Goal: Transaction & Acquisition: Purchase product/service

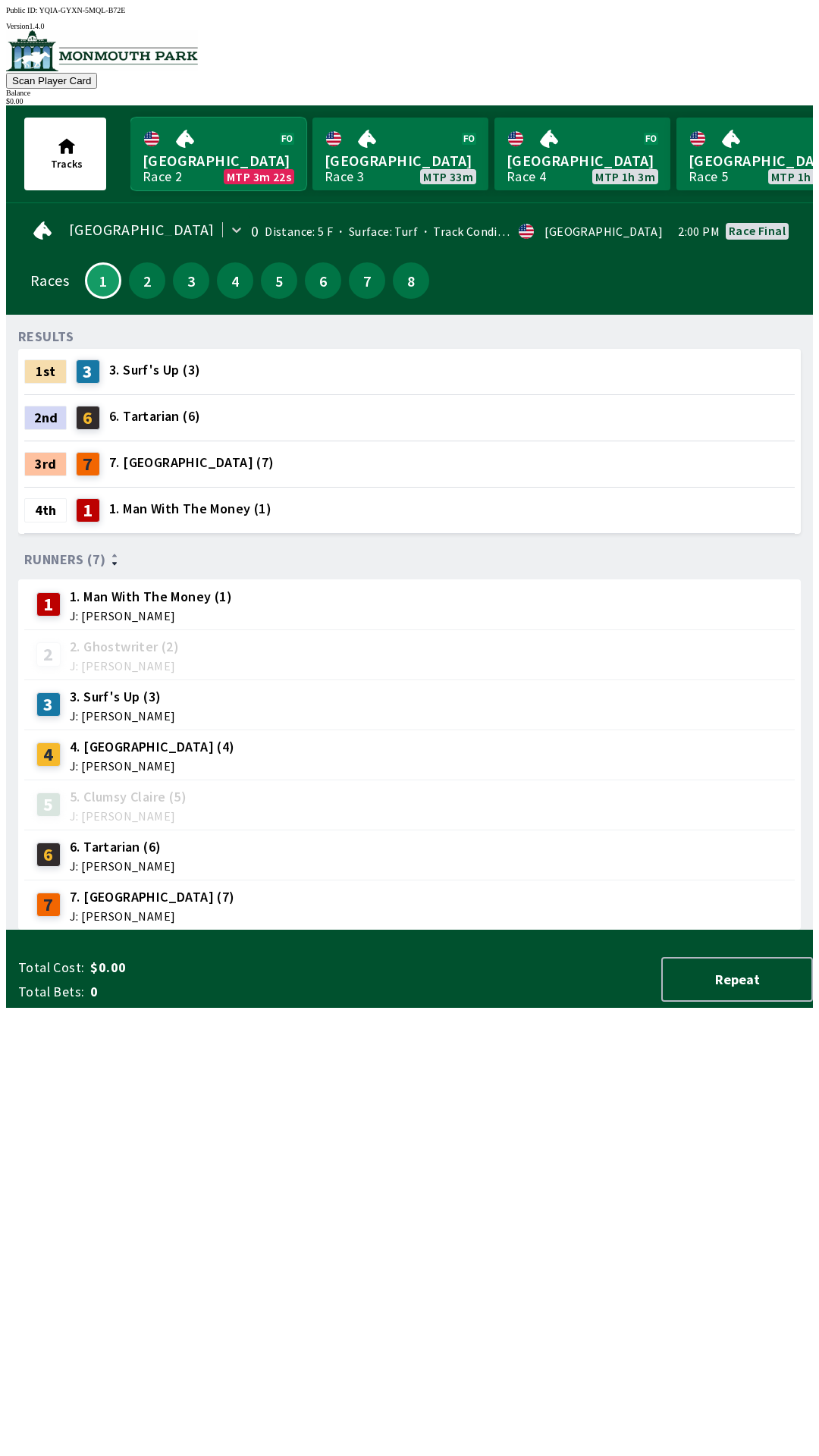
click at [236, 153] on link "Monmouth Park Race 2 MTP 3m 22s" at bounding box center [219, 154] width 176 height 73
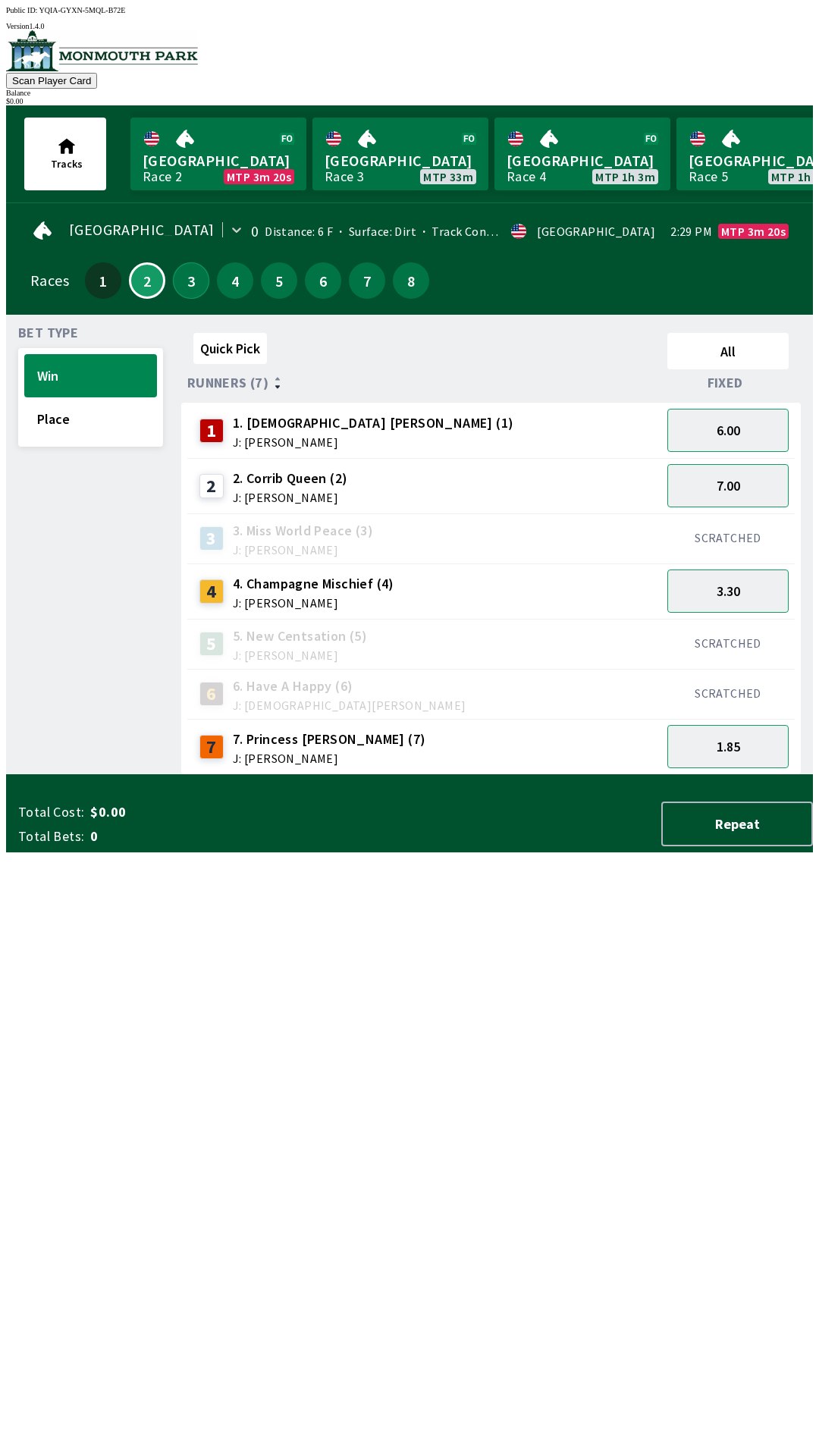
click at [174, 283] on button "3" at bounding box center [191, 280] width 37 height 37
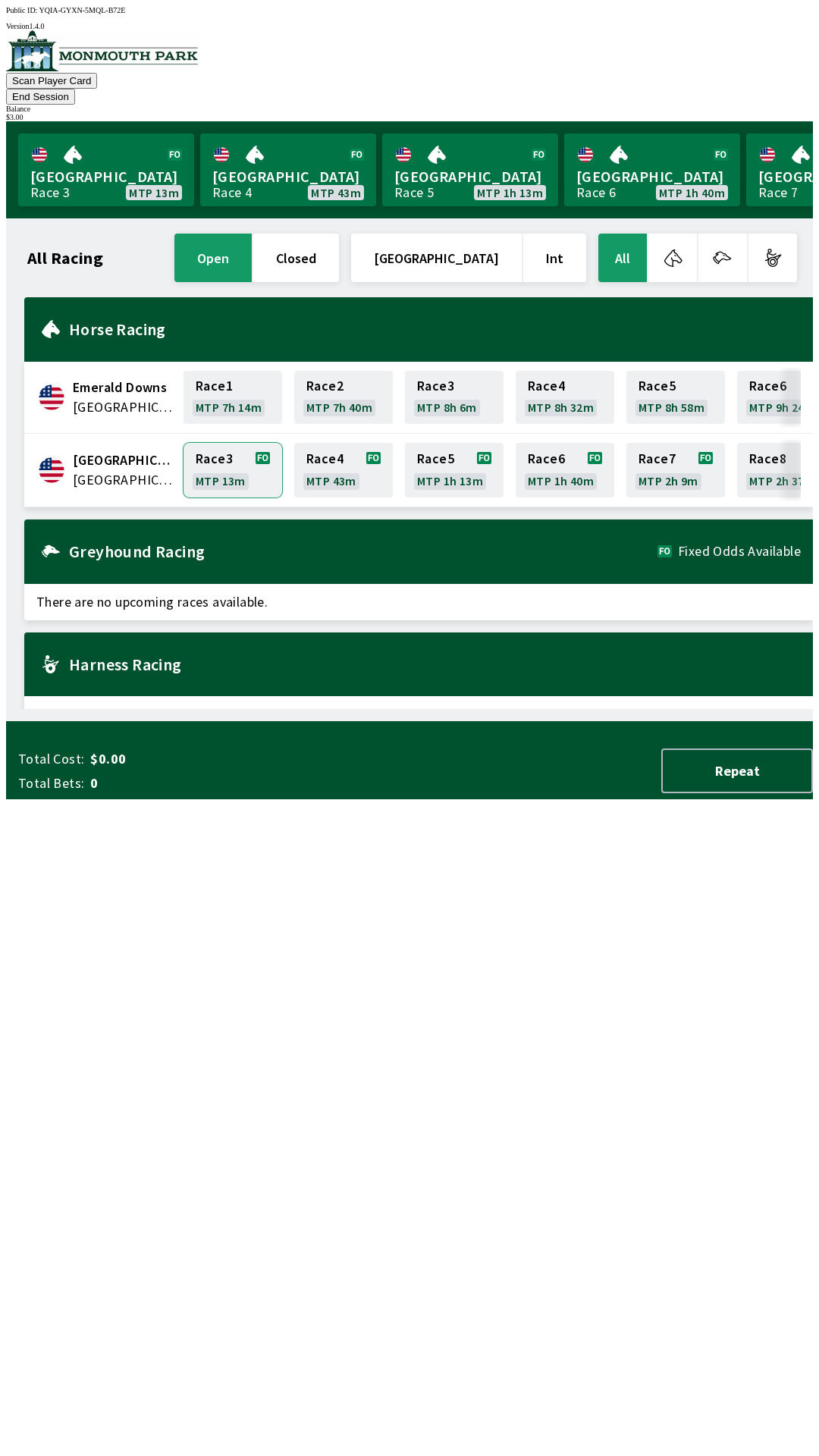
click at [227, 443] on link "Race 3 MTP 13m" at bounding box center [233, 470] width 99 height 54
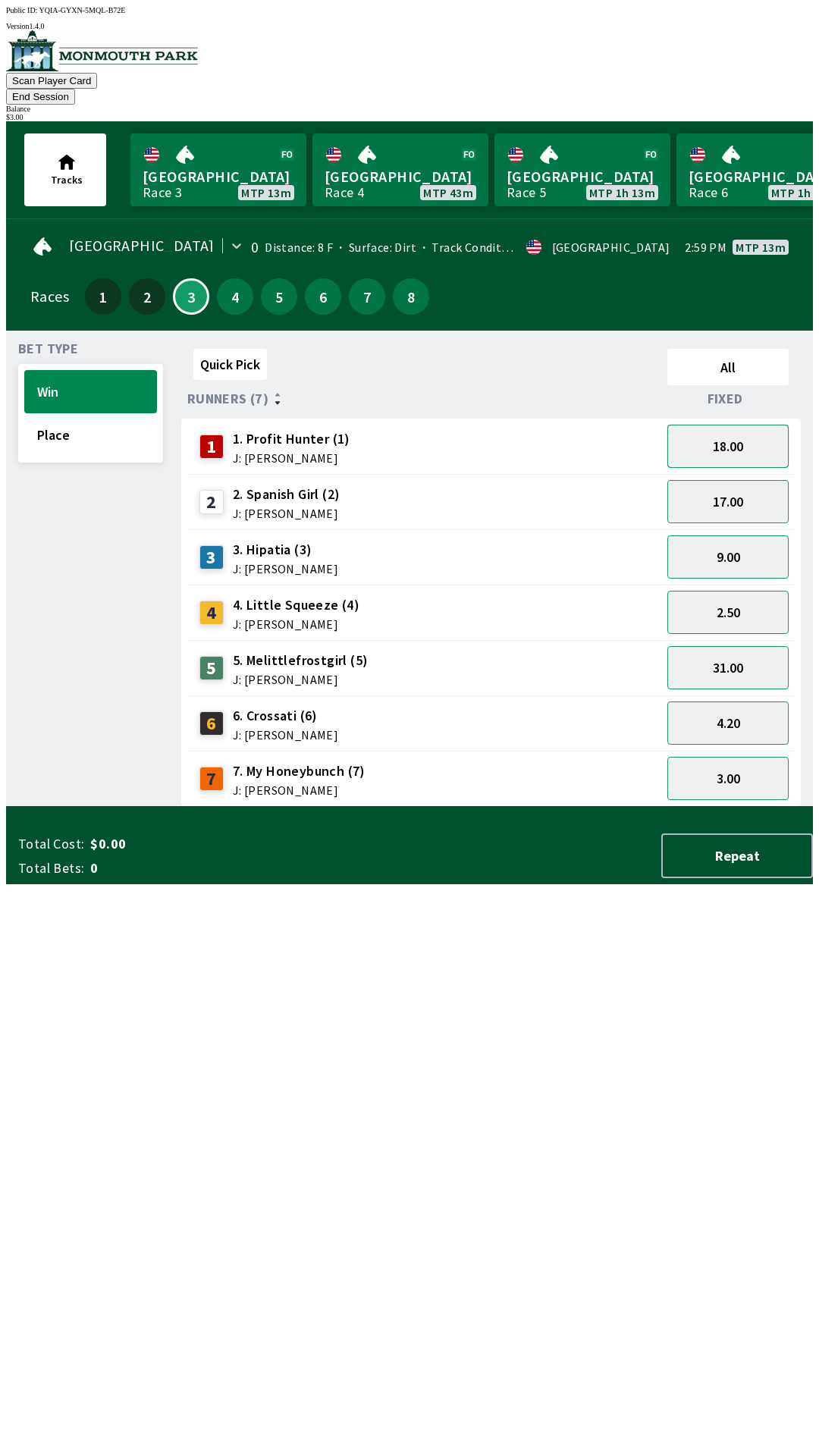
click at [751, 425] on button "18.00" at bounding box center [728, 446] width 121 height 44
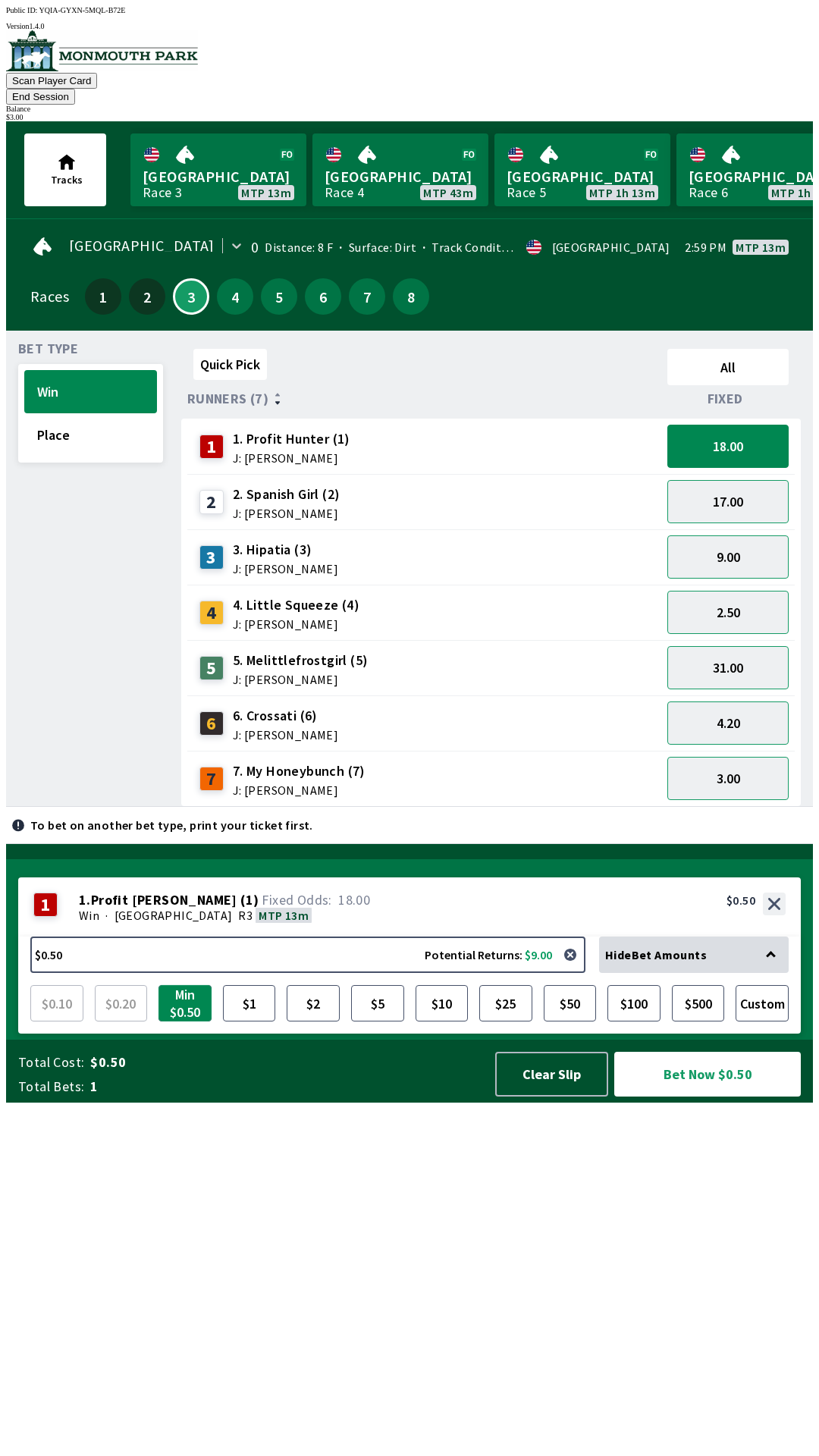
click at [172, 1021] on button "Min $0.50" at bounding box center [185, 1003] width 53 height 37
click at [181, 1021] on button "Min $0.50" at bounding box center [185, 1003] width 53 height 37
click at [329, 973] on button "$0.50 Potential Returns: $9.00" at bounding box center [308, 954] width 555 height 37
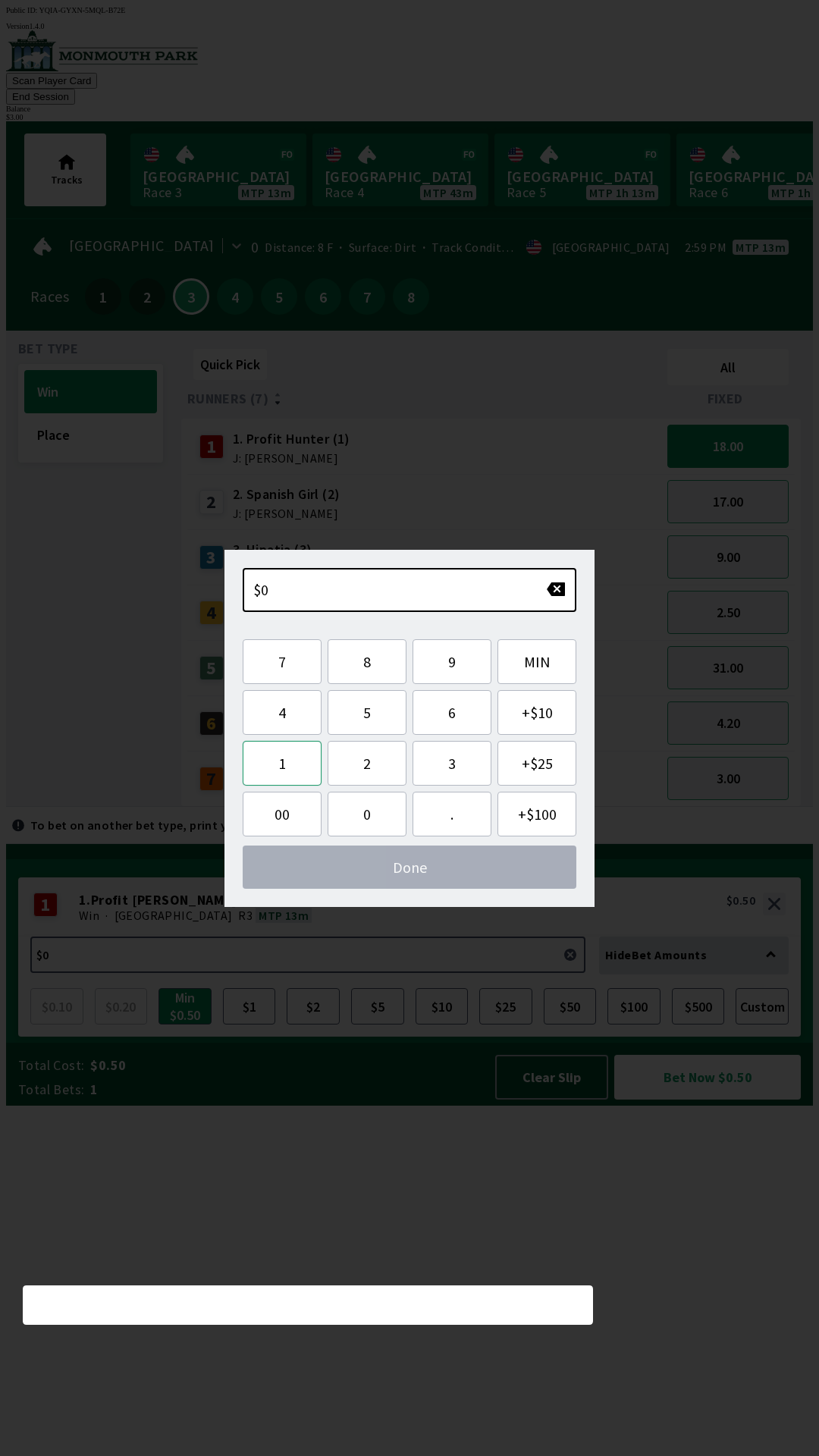
click at [282, 765] on button "1" at bounding box center [282, 763] width 79 height 45
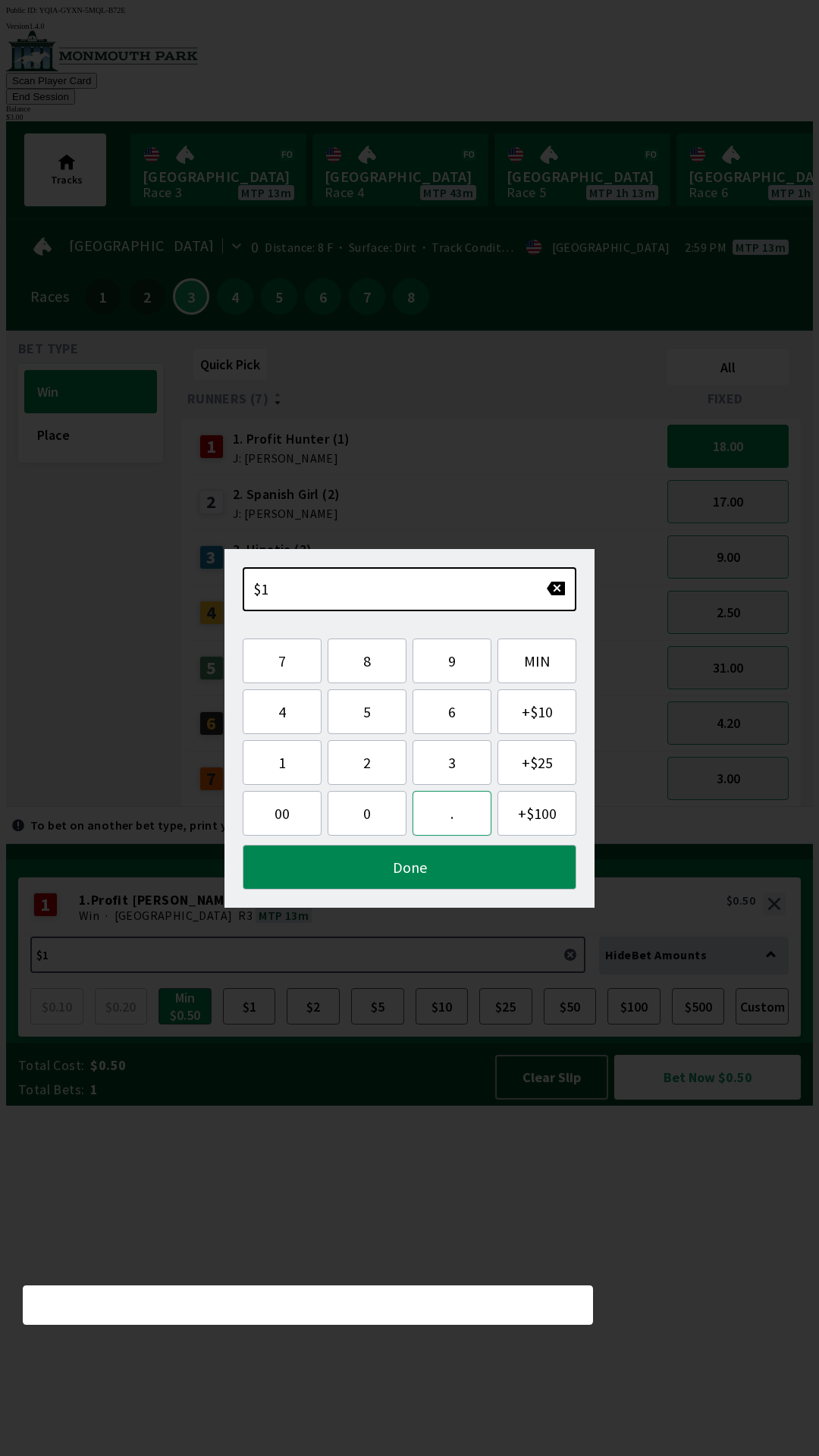
click at [469, 812] on button "." at bounding box center [451, 814] width 79 height 45
click at [369, 710] on button "5" at bounding box center [366, 712] width 79 height 45
click at [367, 824] on button "0" at bounding box center [366, 814] width 79 height 45
click at [401, 867] on button "Done" at bounding box center [409, 867] width 334 height 45
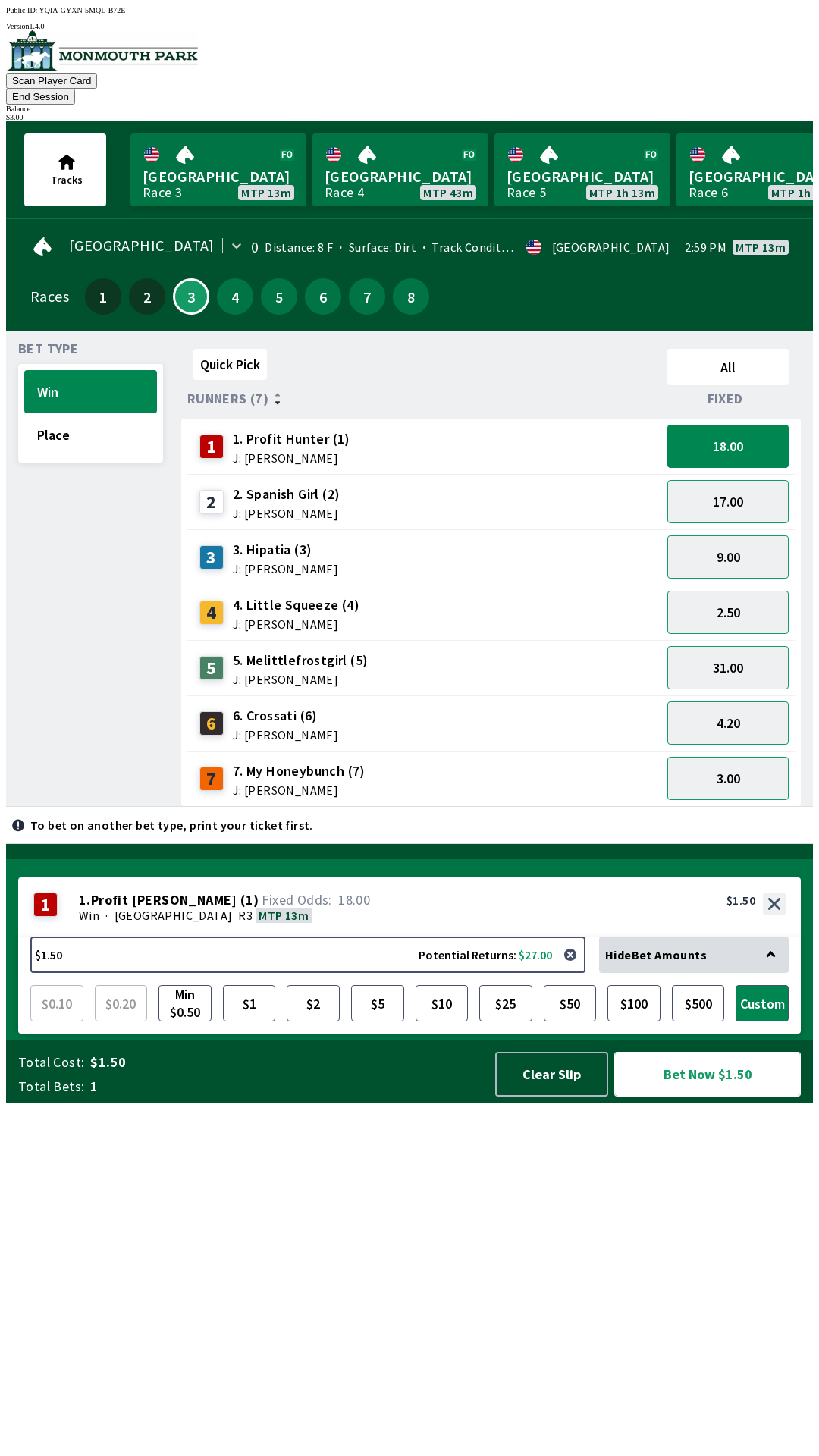
click at [723, 1096] on button "Bet Now $1.50" at bounding box center [708, 1074] width 187 height 45
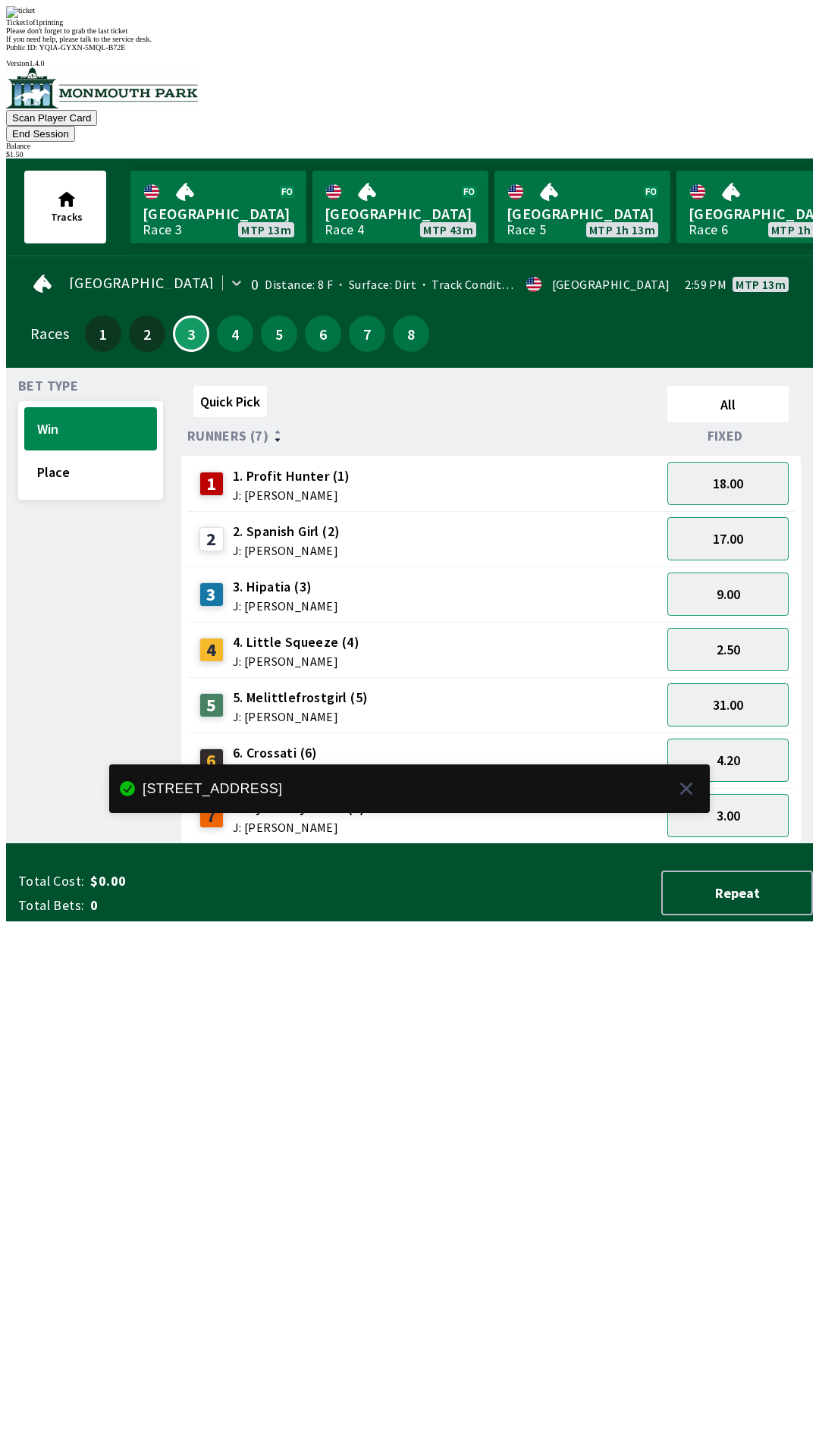
click at [675, 844] on div "Quick Pick All Runners (7) Fixed 1 1. Profit Hunter (1) J: [PERSON_NAME] 18.00 …" at bounding box center [497, 611] width 632 height 464
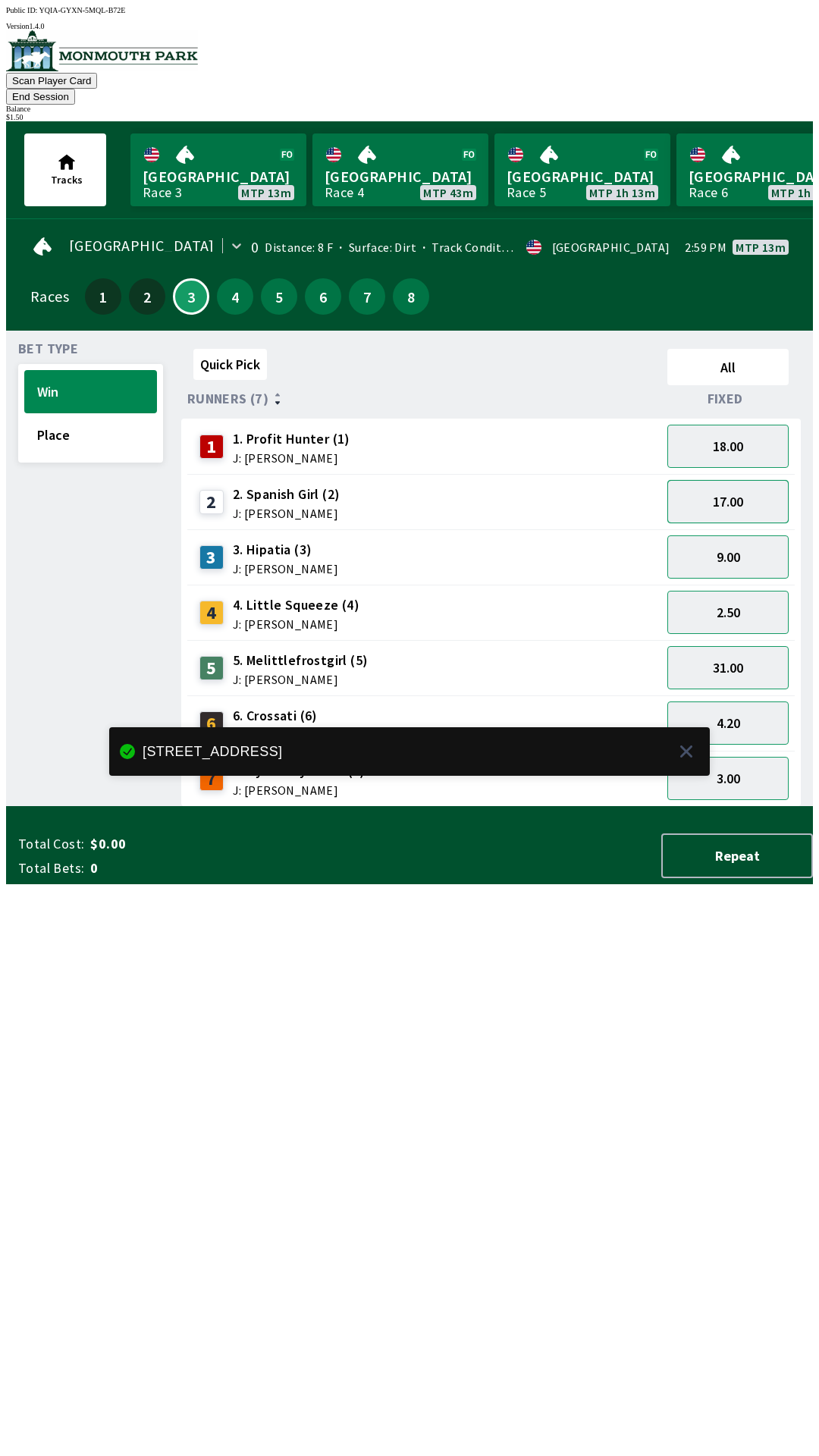
click at [740, 480] on button "17.00" at bounding box center [728, 502] width 121 height 44
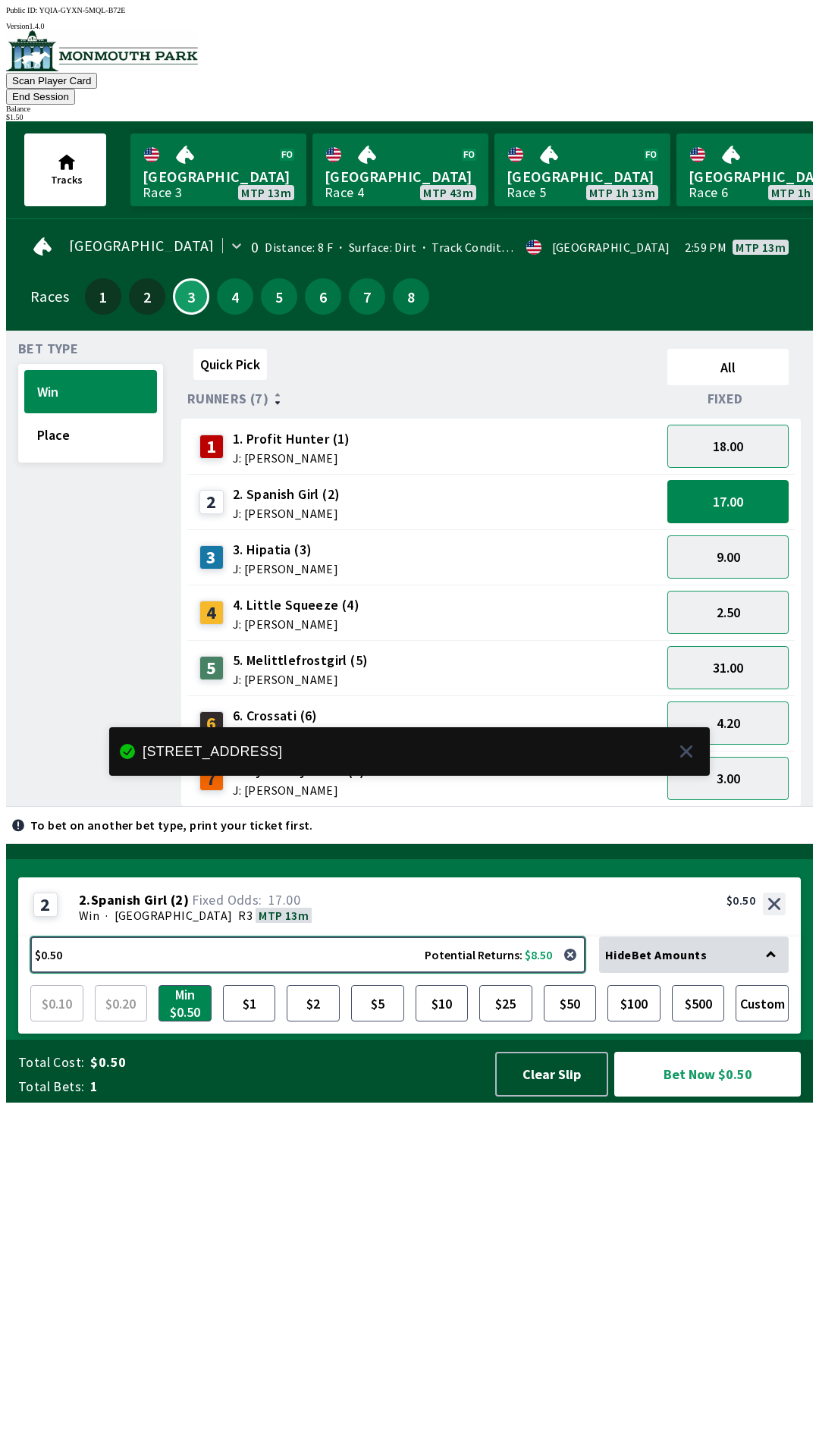
click at [377, 973] on button "$0.50 Potential Returns: $8.50" at bounding box center [308, 954] width 555 height 37
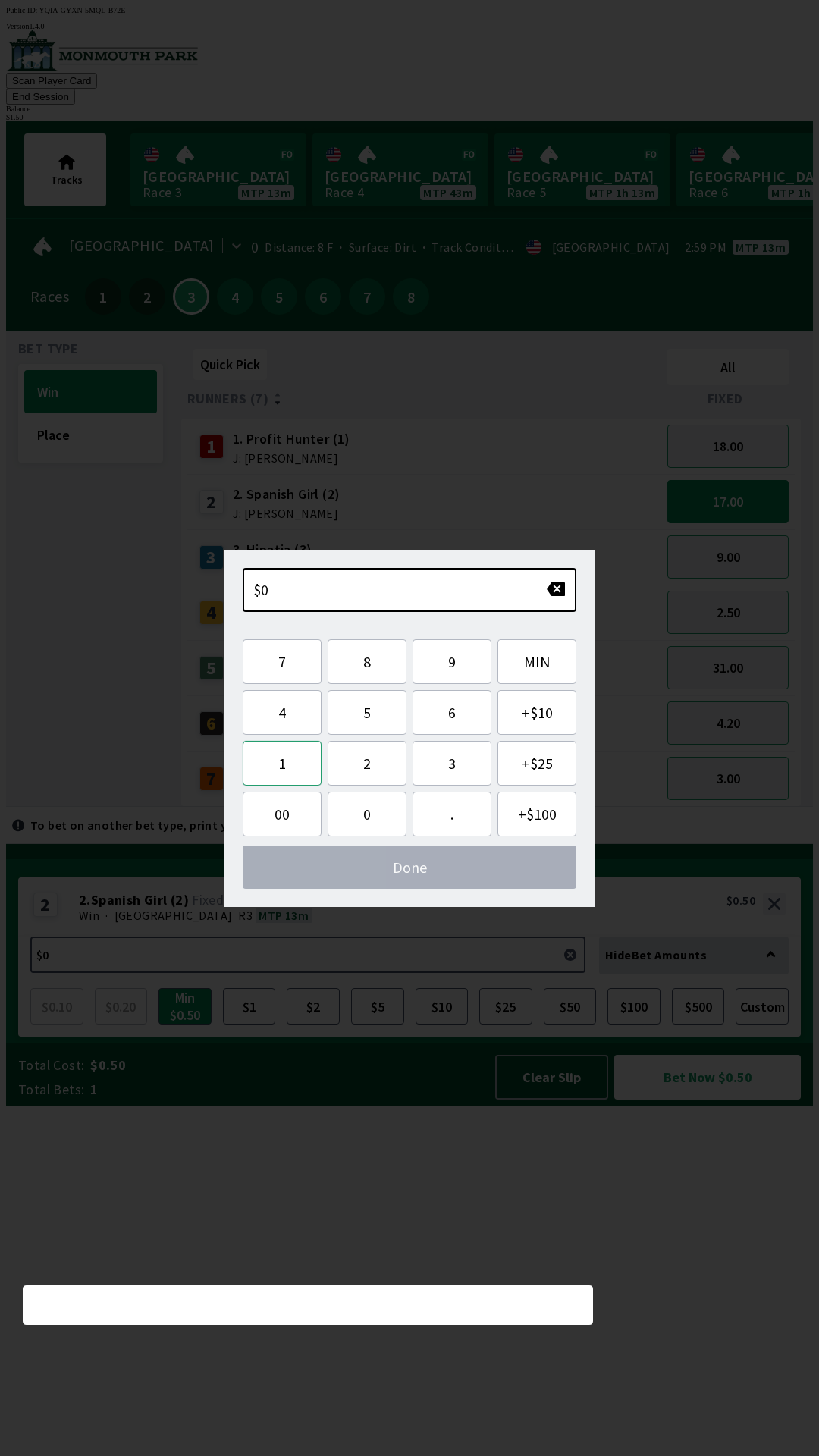
click at [275, 765] on button "1" at bounding box center [282, 763] width 79 height 45
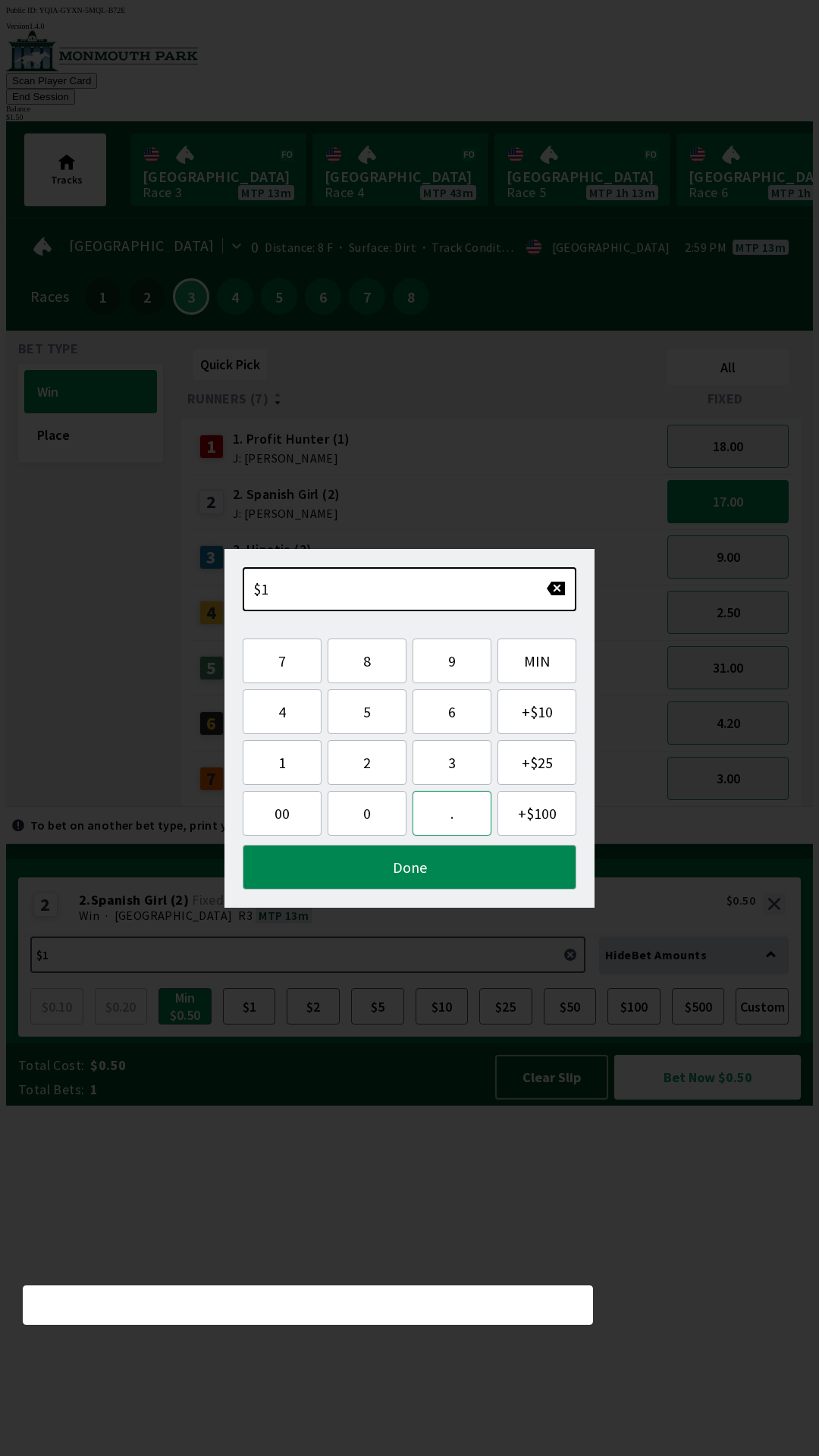
click at [458, 817] on button "." at bounding box center [451, 814] width 79 height 45
click at [366, 717] on button "5" at bounding box center [366, 712] width 79 height 45
click at [354, 818] on button "0" at bounding box center [366, 814] width 79 height 45
click at [436, 887] on button "Done" at bounding box center [409, 867] width 334 height 45
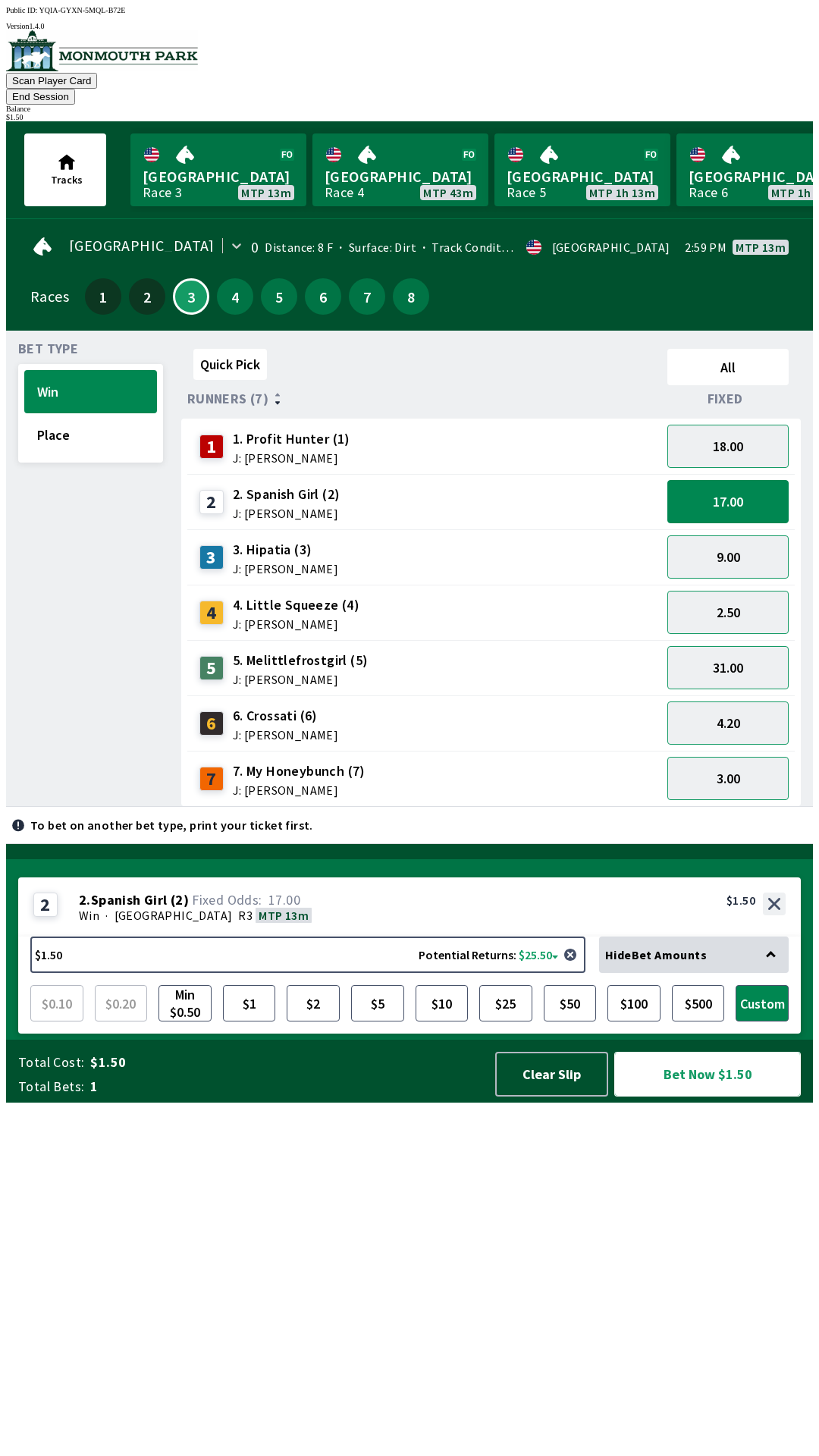
click at [720, 1096] on button "Bet Now $1.50" at bounding box center [708, 1074] width 187 height 45
